Goal: Task Accomplishment & Management: Use online tool/utility

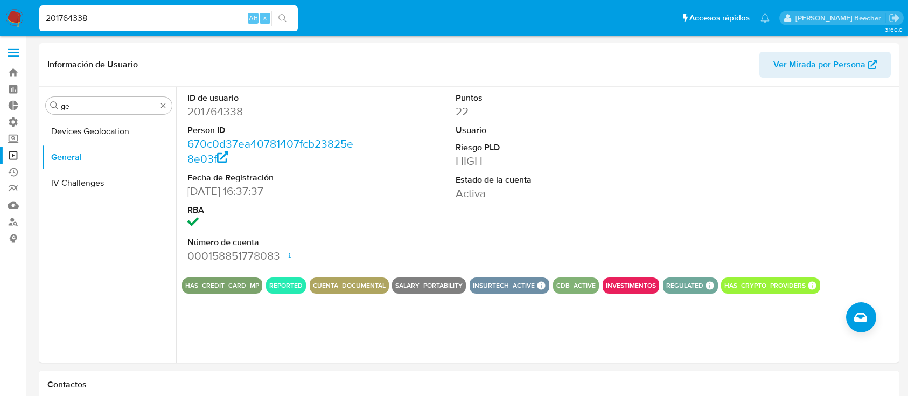
select select "10"
click at [12, 51] on label at bounding box center [13, 52] width 27 height 23
click at [0, 0] on input "checkbox" at bounding box center [0, 0] width 0 height 0
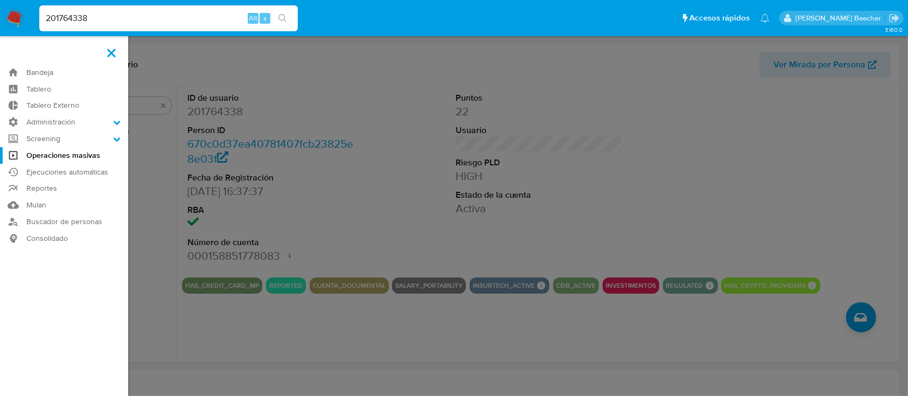
click at [89, 154] on link "Operaciones masivas" at bounding box center [64, 155] width 128 height 17
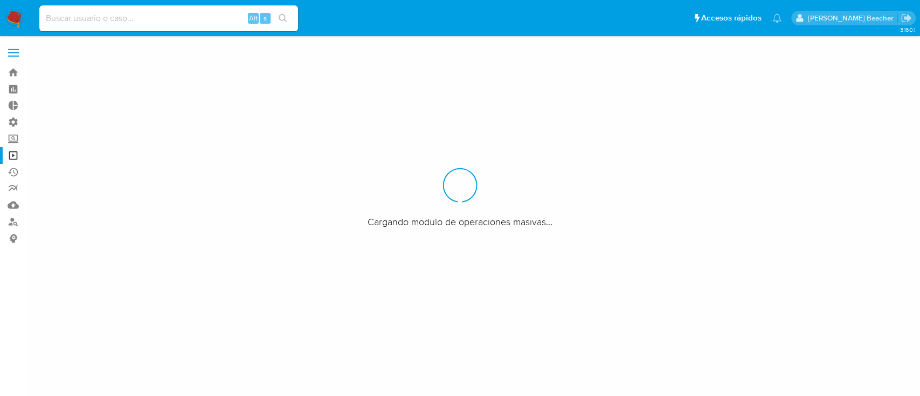
click at [15, 55] on span at bounding box center [13, 56] width 11 height 2
click at [0, 0] on input "checkbox" at bounding box center [0, 0] width 0 height 0
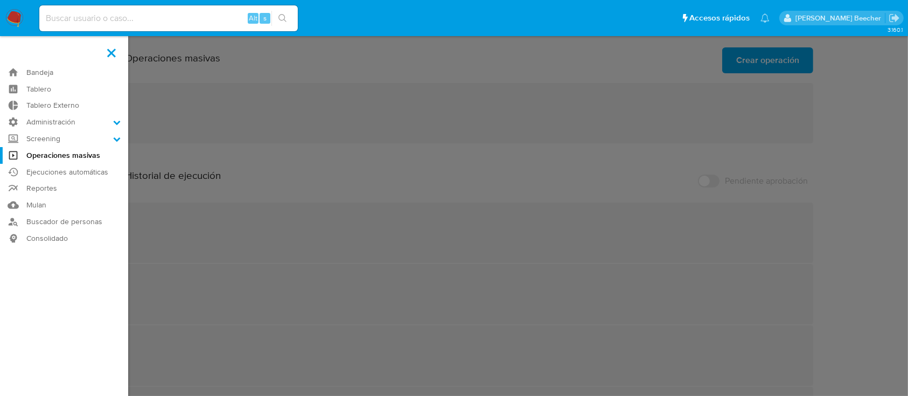
drag, startPoint x: 544, startPoint y: 131, endPoint x: 721, endPoint y: 78, distance: 185.3
click at [544, 131] on label at bounding box center [454, 198] width 908 height 396
click at [0, 0] on input "checkbox" at bounding box center [0, 0] width 0 height 0
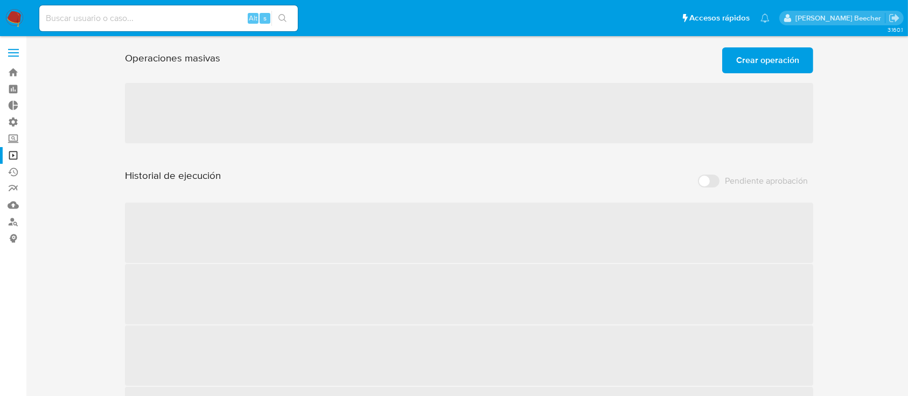
click at [795, 59] on span "Crear operación" at bounding box center [767, 60] width 63 height 24
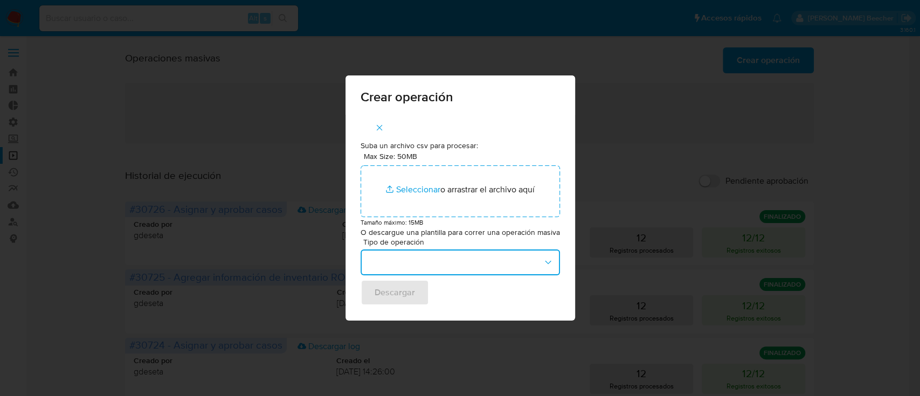
click at [426, 258] on button "button" at bounding box center [459, 262] width 199 height 26
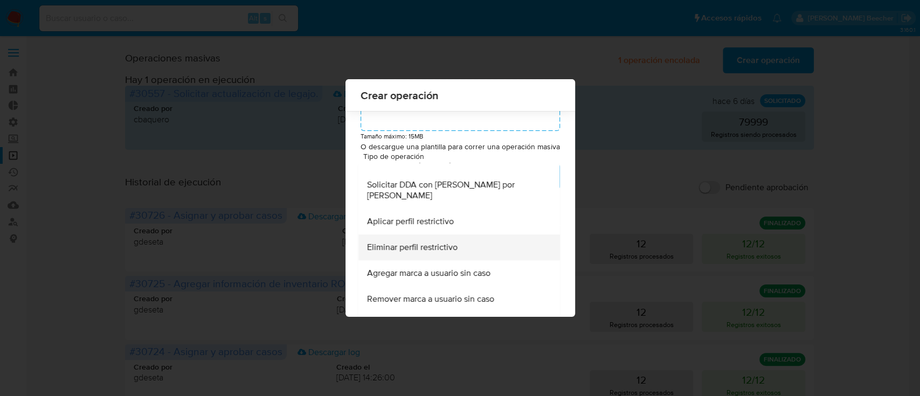
scroll to position [635, 0]
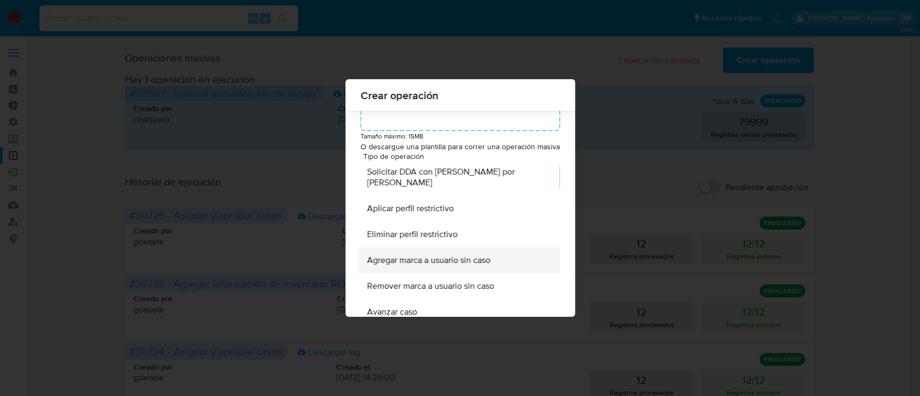
click at [477, 265] on span "Agregar marca a usuario sin caso" at bounding box center [427, 260] width 123 height 11
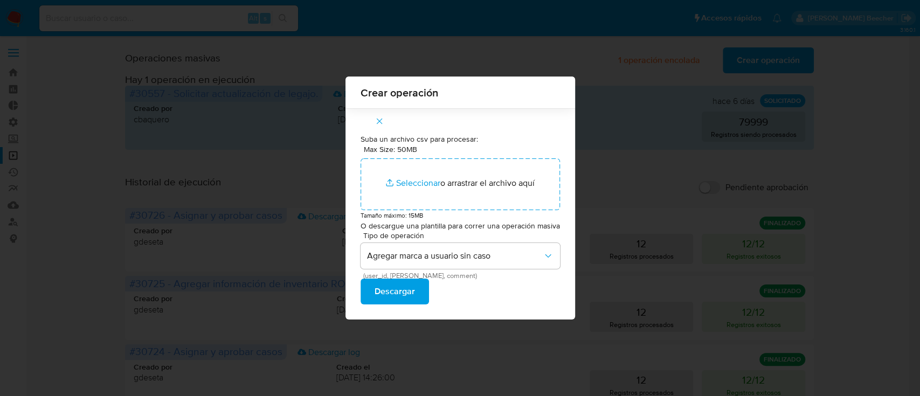
drag, startPoint x: 759, startPoint y: 67, endPoint x: 741, endPoint y: 1, distance: 68.1
click at [757, 67] on div "Crear operación Suba un archivo csv para procesar: Max Size: 50MB Seleccionar a…" at bounding box center [460, 198] width 920 height 396
